Goal: Information Seeking & Learning: Find specific fact

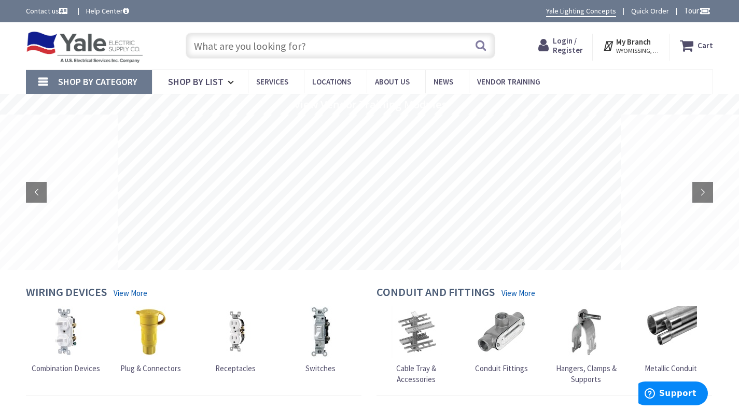
click at [266, 49] on input "text" at bounding box center [341, 46] width 310 height 26
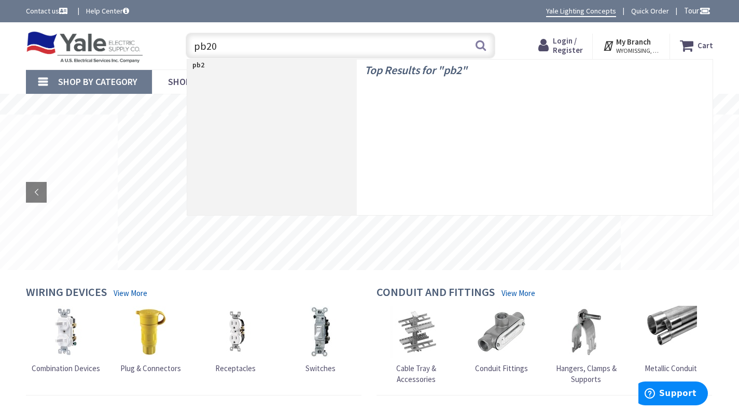
type input "pb200"
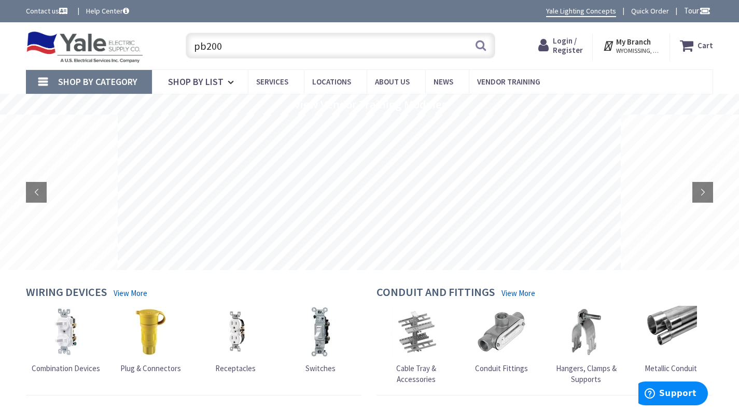
click at [266, 49] on input "pb200" at bounding box center [341, 46] width 310 height 26
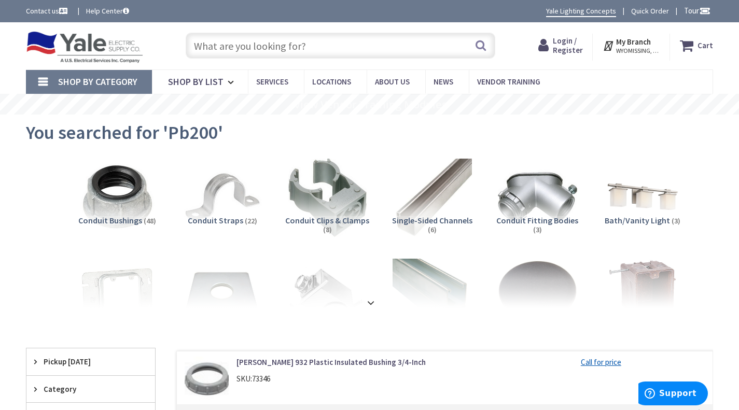
click at [266, 49] on input "text" at bounding box center [341, 46] width 310 height 26
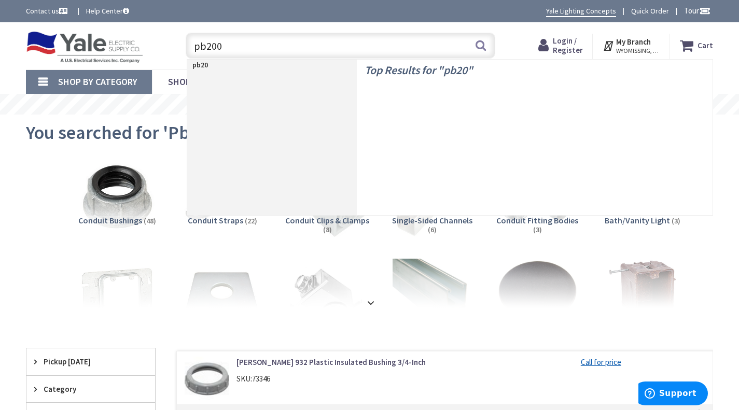
type input "pb2000"
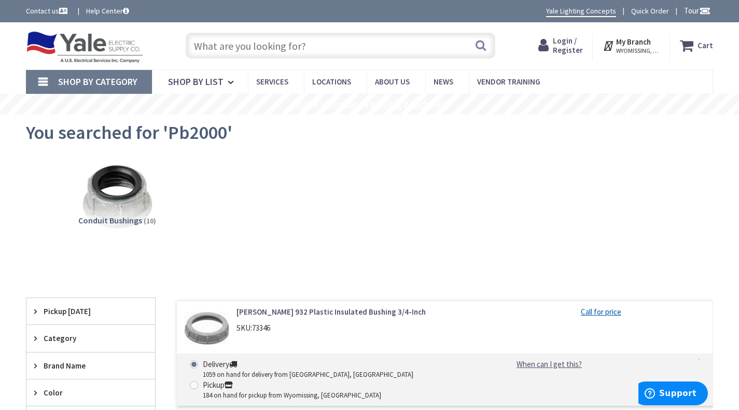
click at [217, 45] on input "text" at bounding box center [341, 46] width 310 height 26
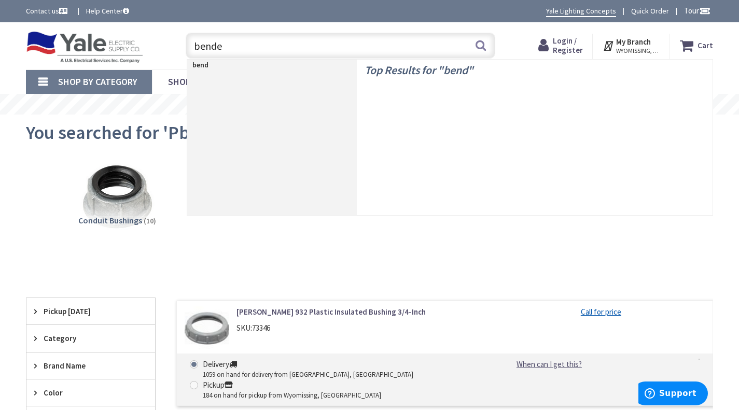
type input "bender"
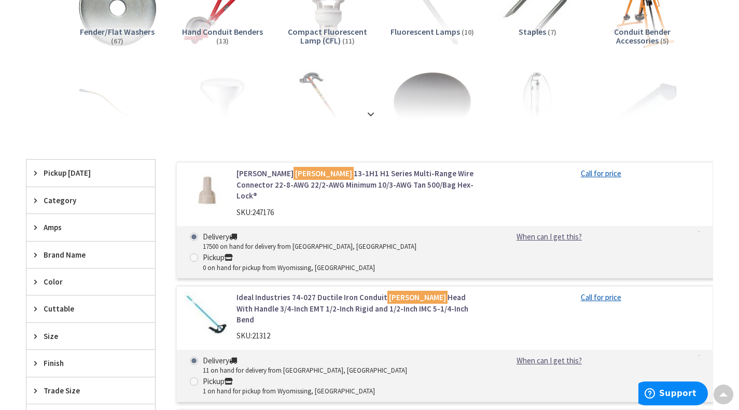
scroll to position [190, 0]
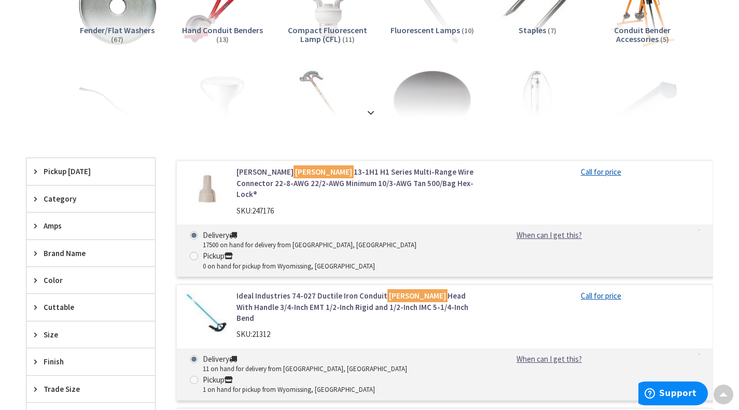
click at [67, 171] on span "Pickup [DATE]" at bounding box center [86, 171] width 85 height 11
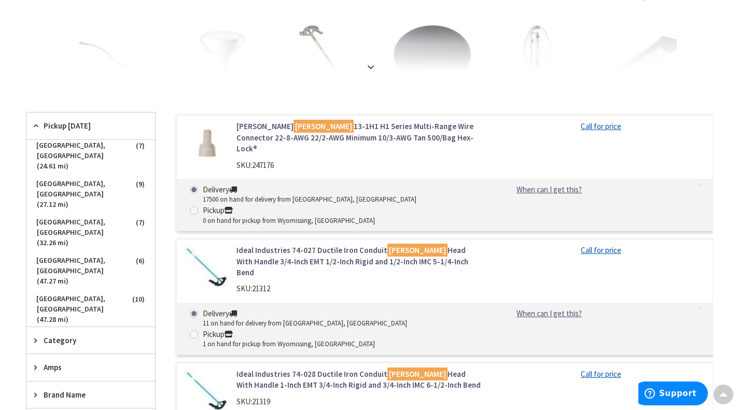
scroll to position [0, 0]
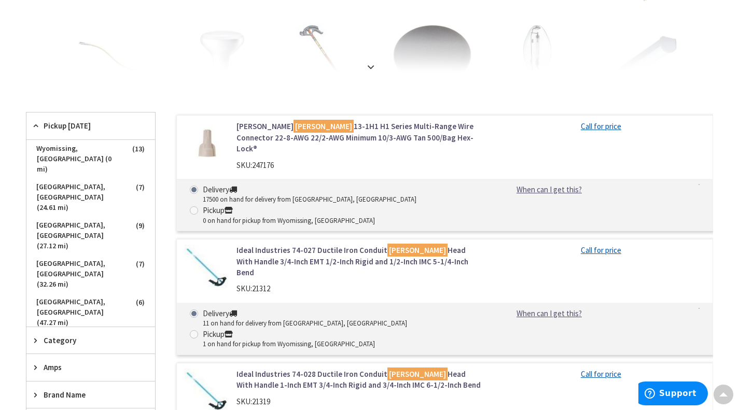
click at [66, 124] on span "Pickup [DATE]" at bounding box center [86, 125] width 85 height 11
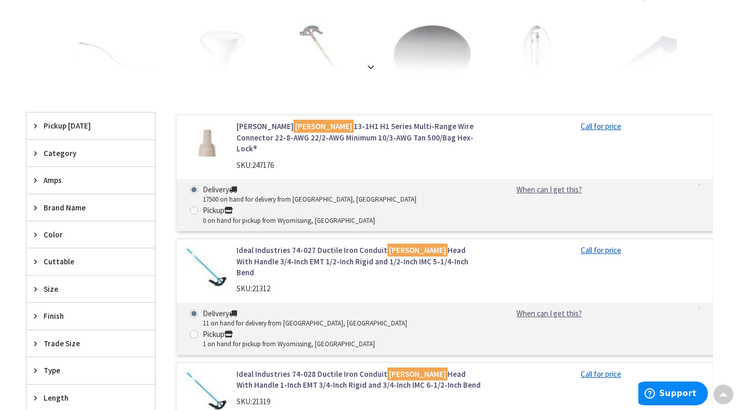
click at [66, 124] on span "Pickup [DATE]" at bounding box center [86, 125] width 85 height 11
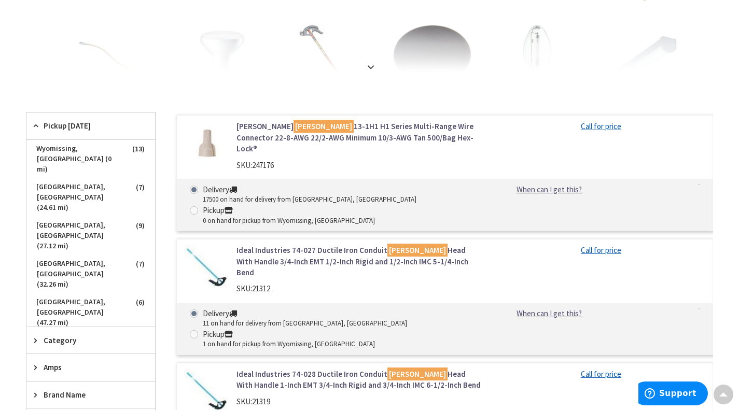
click at [102, 133] on div "Pickup [DATE]" at bounding box center [90, 126] width 129 height 27
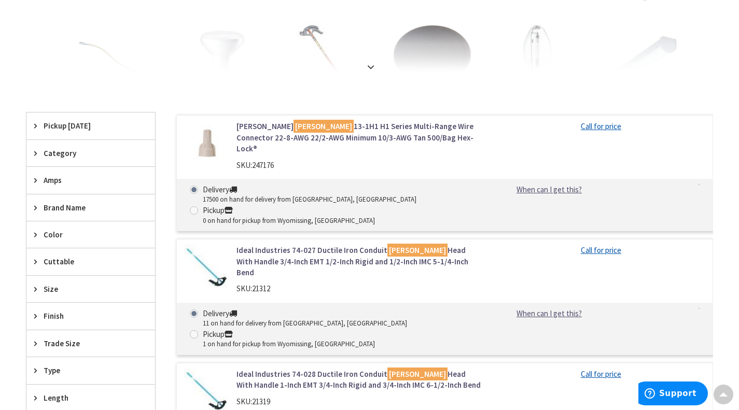
click at [99, 129] on span "Pickup [DATE]" at bounding box center [86, 125] width 85 height 11
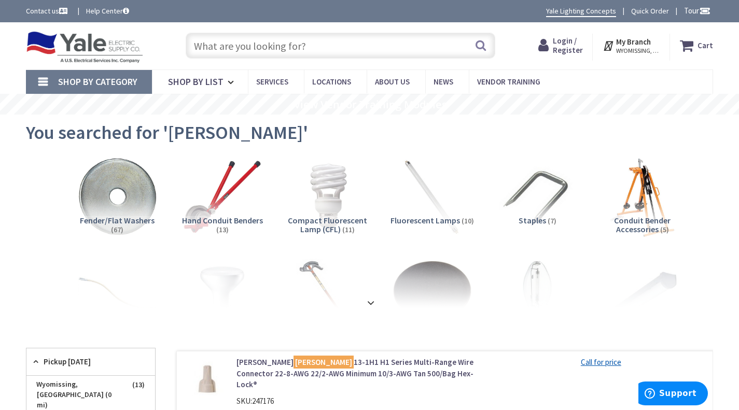
click at [247, 44] on input "text" at bounding box center [341, 46] width 310 height 26
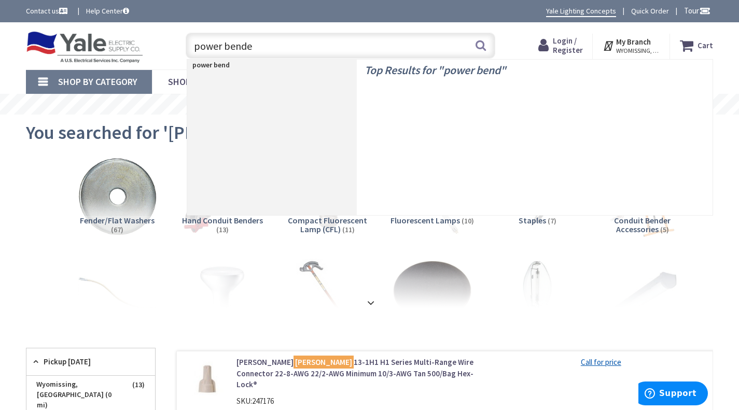
type input "power bender"
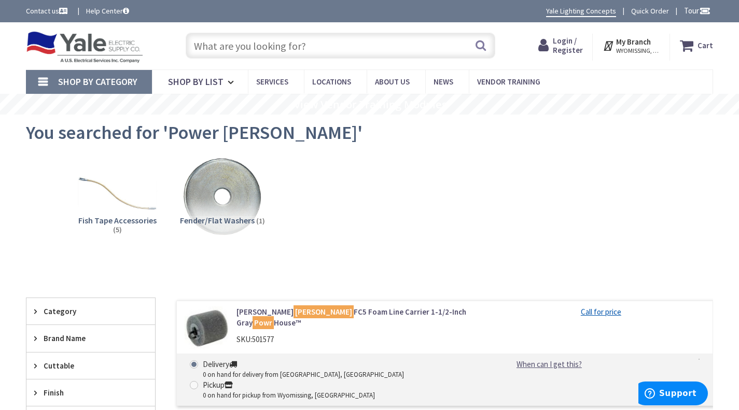
click at [235, 44] on input "text" at bounding box center [341, 46] width 310 height 26
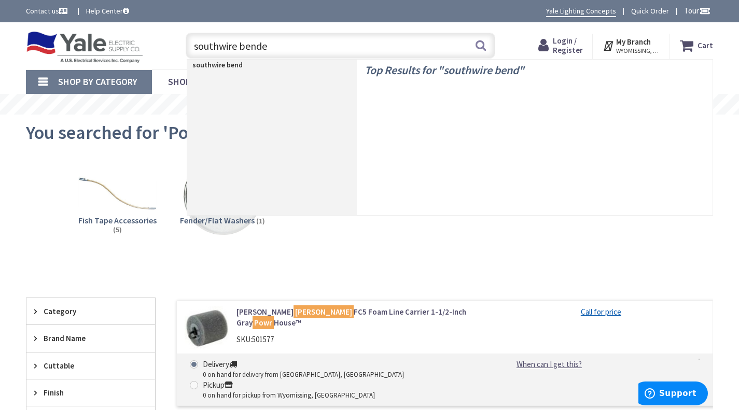
type input "southwire bender"
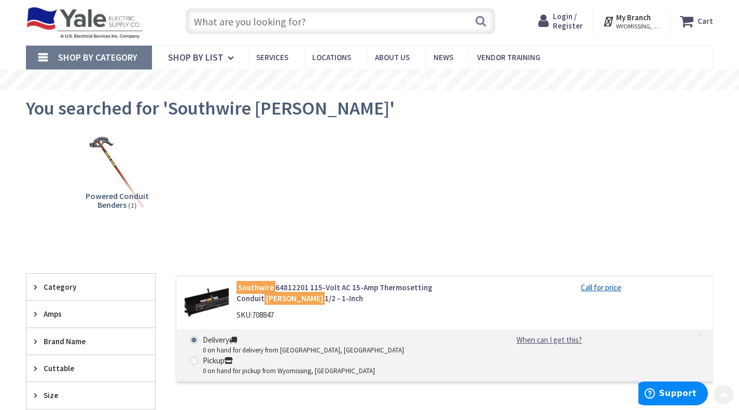
scroll to position [23, 0]
